Goal: Task Accomplishment & Management: Use online tool/utility

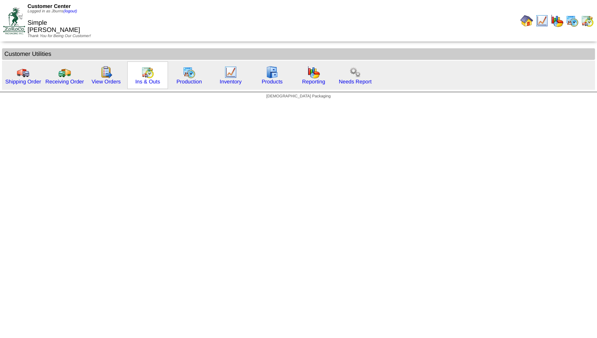
click at [147, 74] on img at bounding box center [147, 72] width 13 height 13
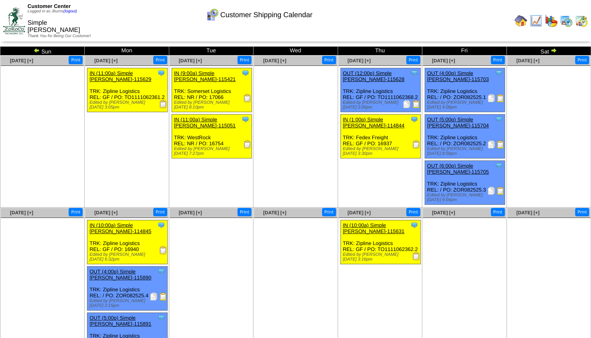
click at [552, 51] on img at bounding box center [554, 50] width 6 height 6
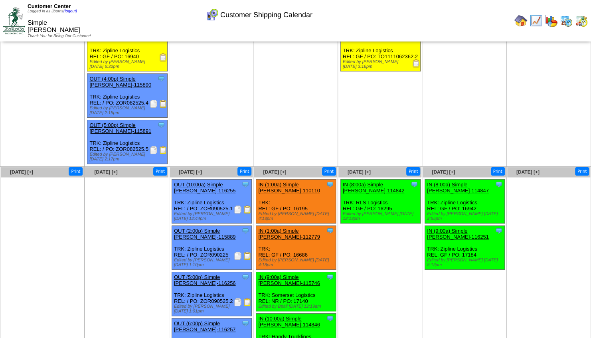
scroll to position [73, 0]
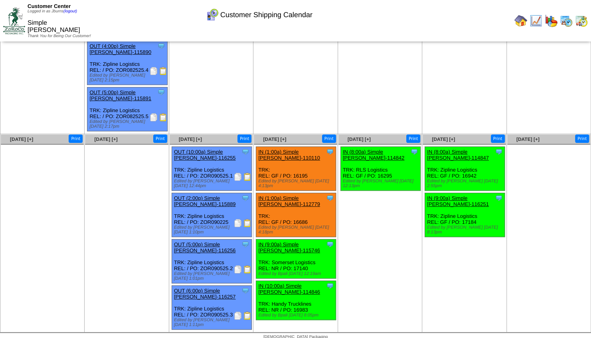
click at [237, 219] on img at bounding box center [238, 223] width 8 height 8
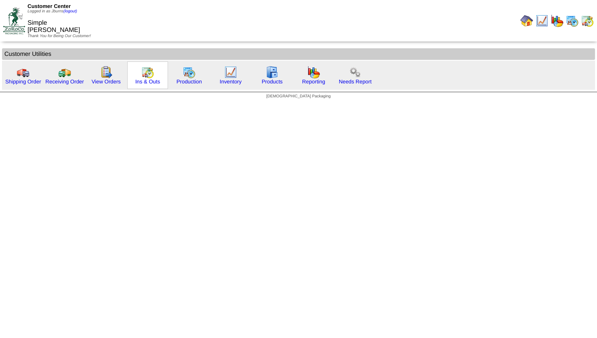
click at [146, 76] on img at bounding box center [147, 72] width 13 height 13
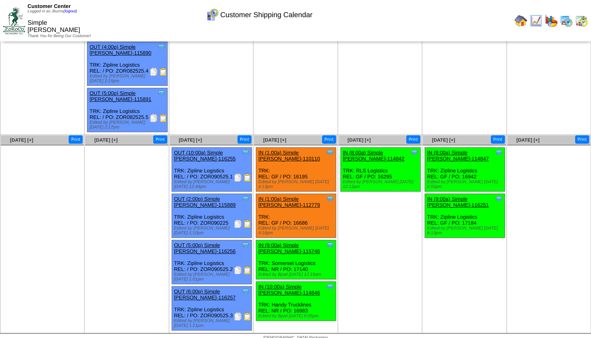
scroll to position [73, 0]
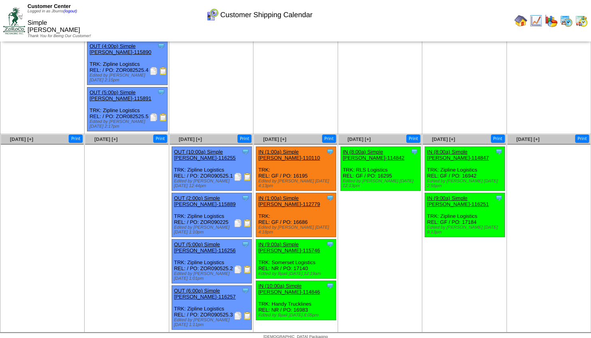
click at [236, 266] on img at bounding box center [238, 270] width 8 height 8
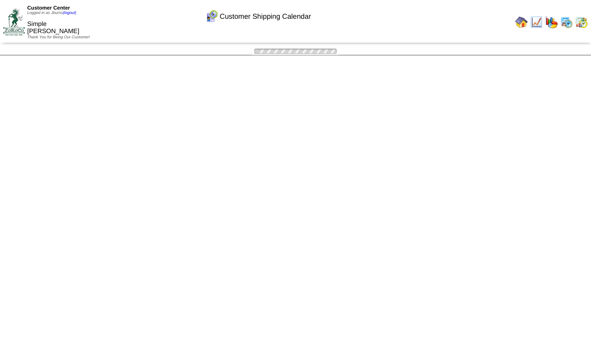
scroll to position [73, 0]
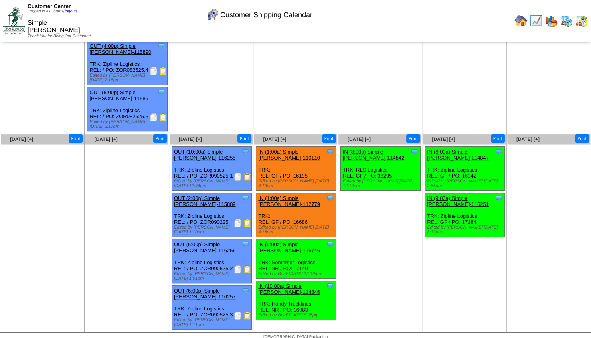
click at [236, 312] on img at bounding box center [238, 316] width 8 height 8
